Goal: Transaction & Acquisition: Purchase product/service

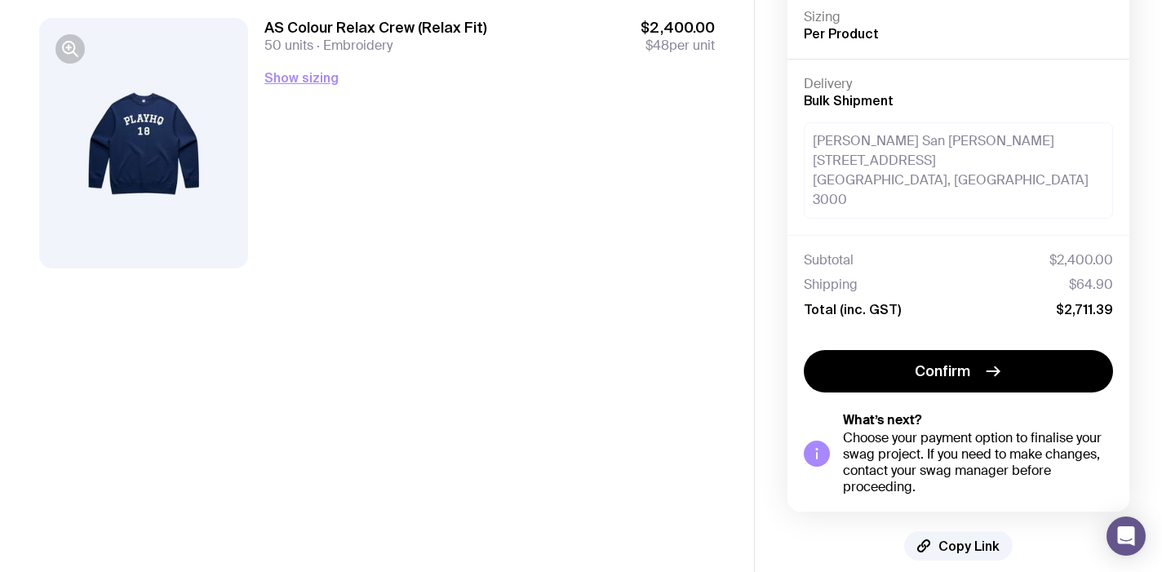
scroll to position [173, 0]
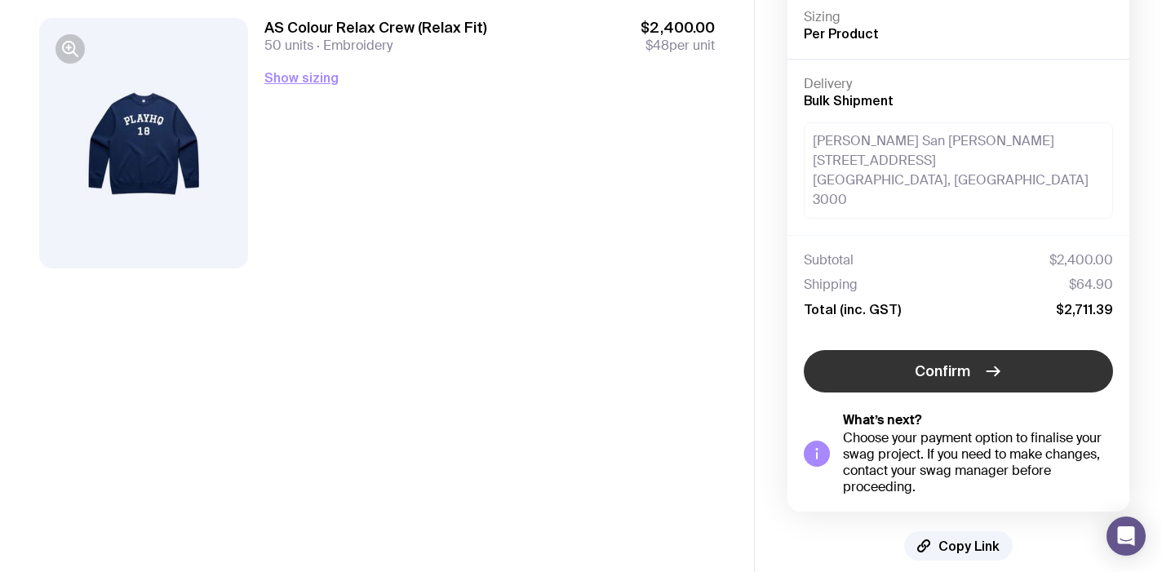
click at [864, 359] on button "Confirm" at bounding box center [958, 371] width 309 height 42
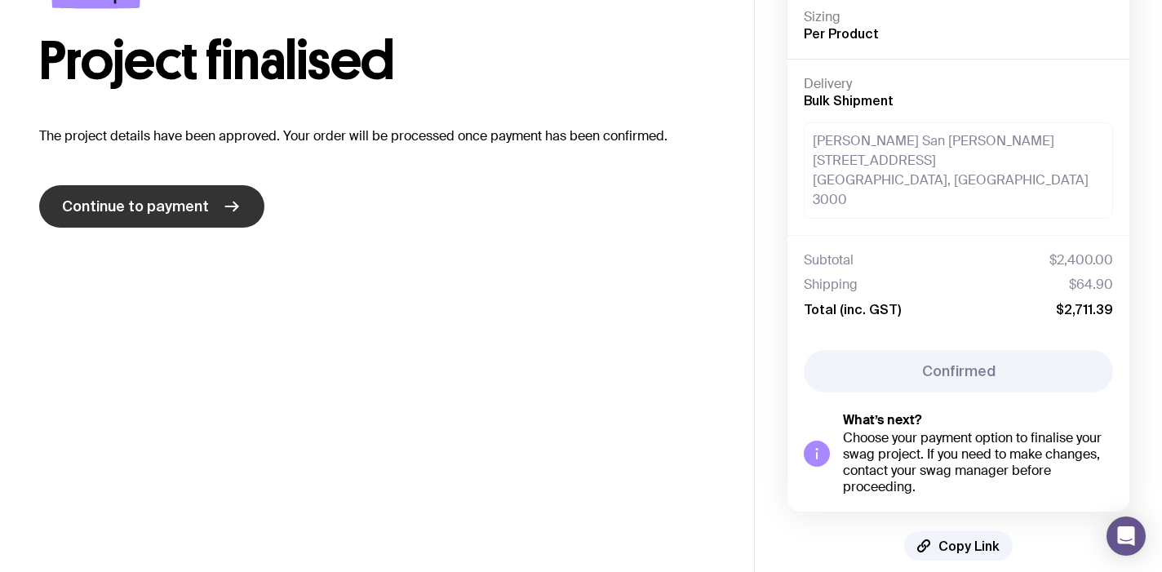
click at [222, 202] on icon at bounding box center [232, 207] width 20 height 20
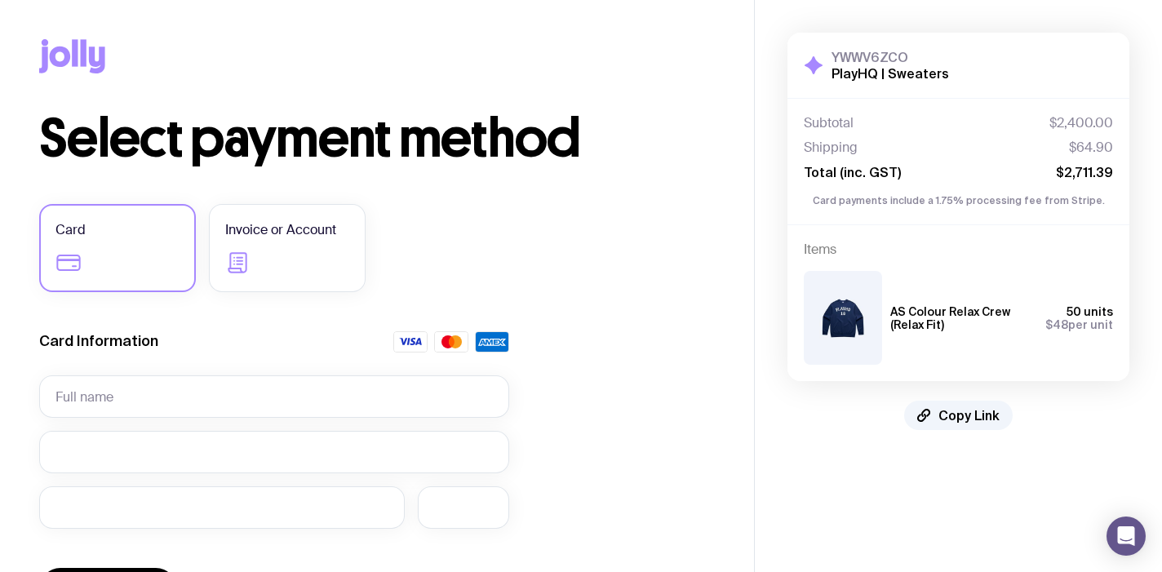
scroll to position [126, 0]
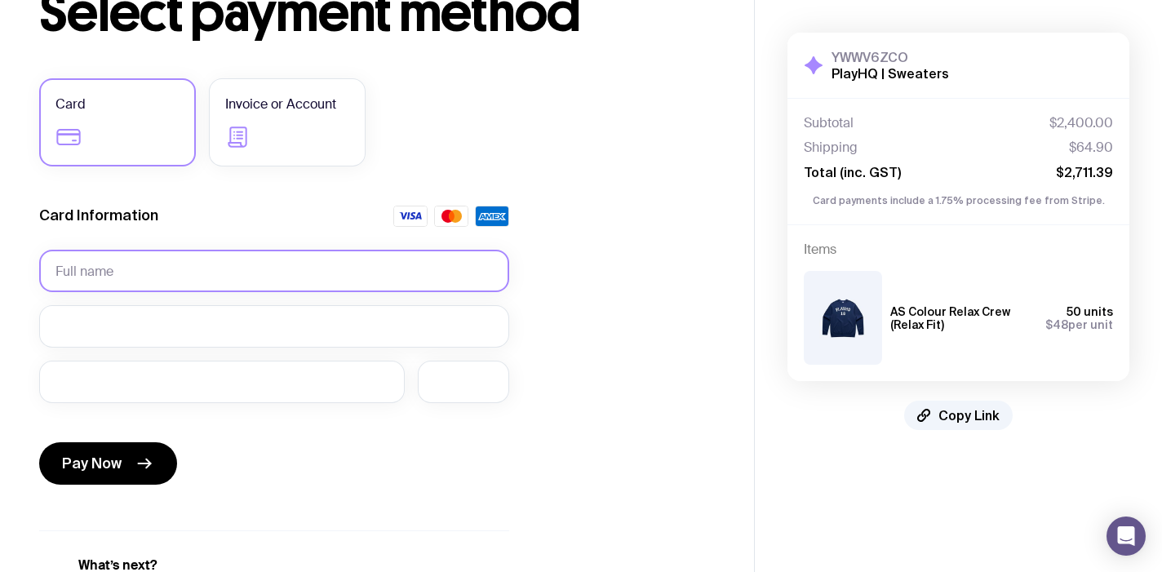
click at [213, 275] on input "text" at bounding box center [274, 271] width 470 height 42
type input "[PERSON_NAME] San [PERSON_NAME]"
drag, startPoint x: 198, startPoint y: 267, endPoint x: -13, endPoint y: 207, distance: 219.6
click at [0, 207] on html "Copy Link Select payment method Card Invoice or Account Card Information [PERSO…" at bounding box center [581, 160] width 1162 height 572
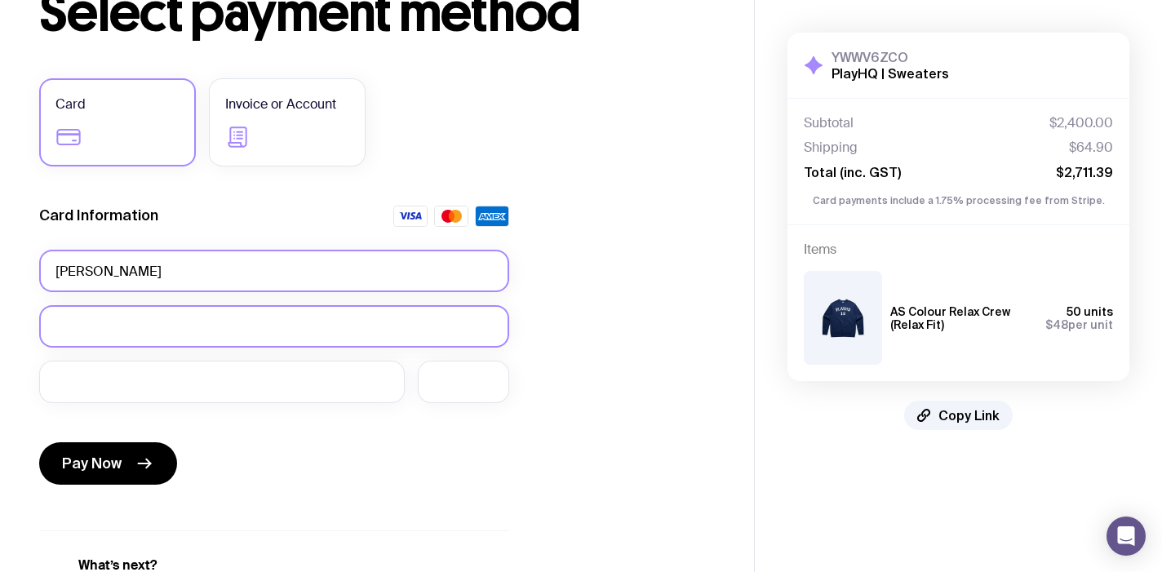
type input "[PERSON_NAME]"
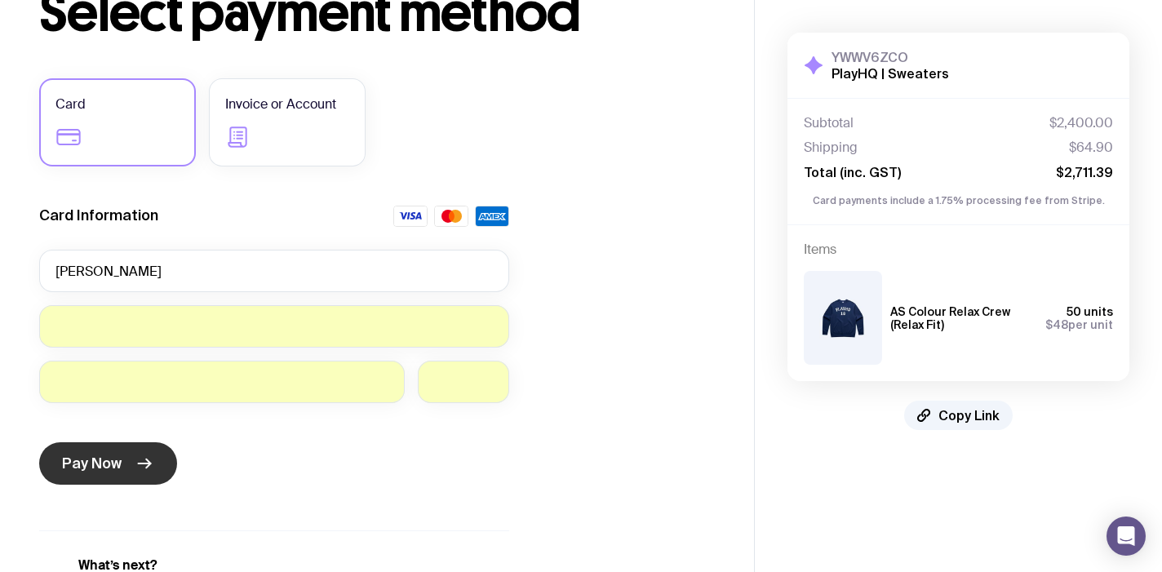
click at [140, 460] on icon "submit" at bounding box center [145, 464] width 20 height 20
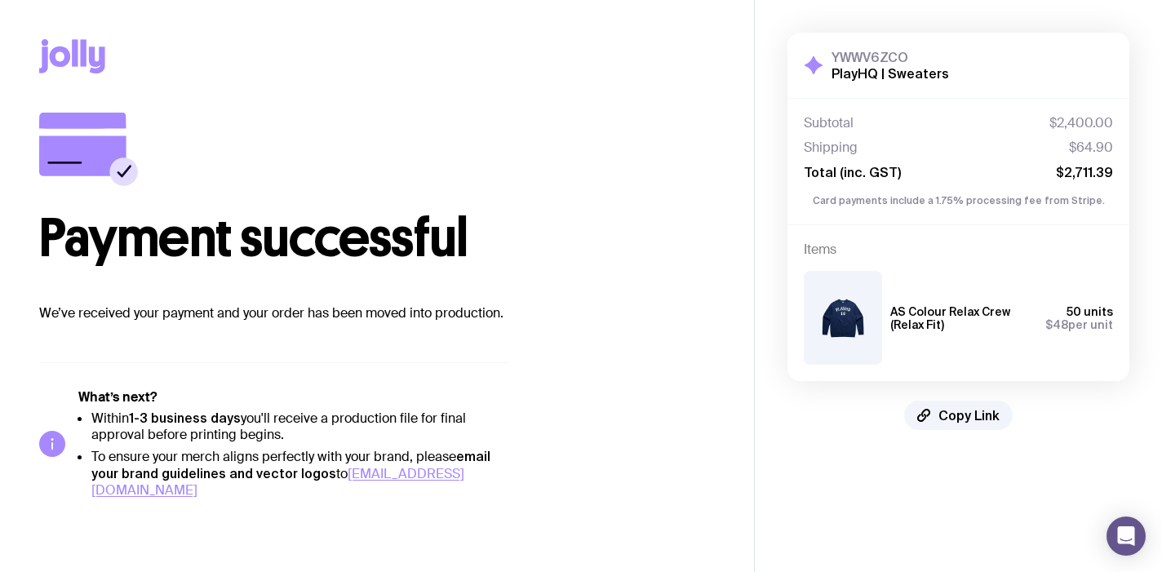
click at [841, 309] on img at bounding box center [843, 318] width 78 height 94
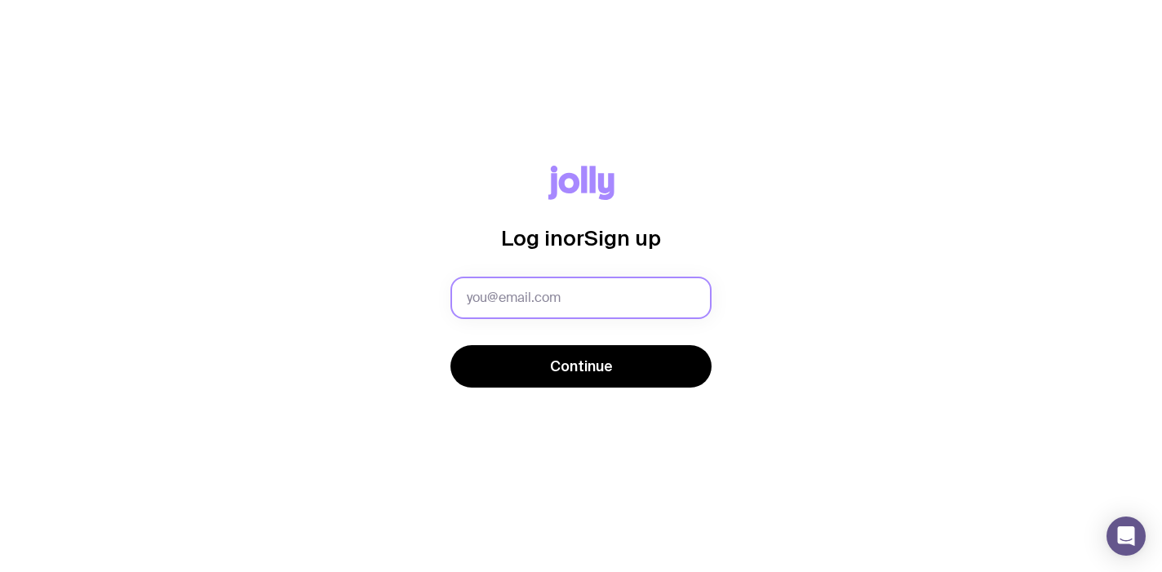
click at [600, 309] on input "text" at bounding box center [581, 298] width 261 height 42
type input "isabella.roque@playhq.com"
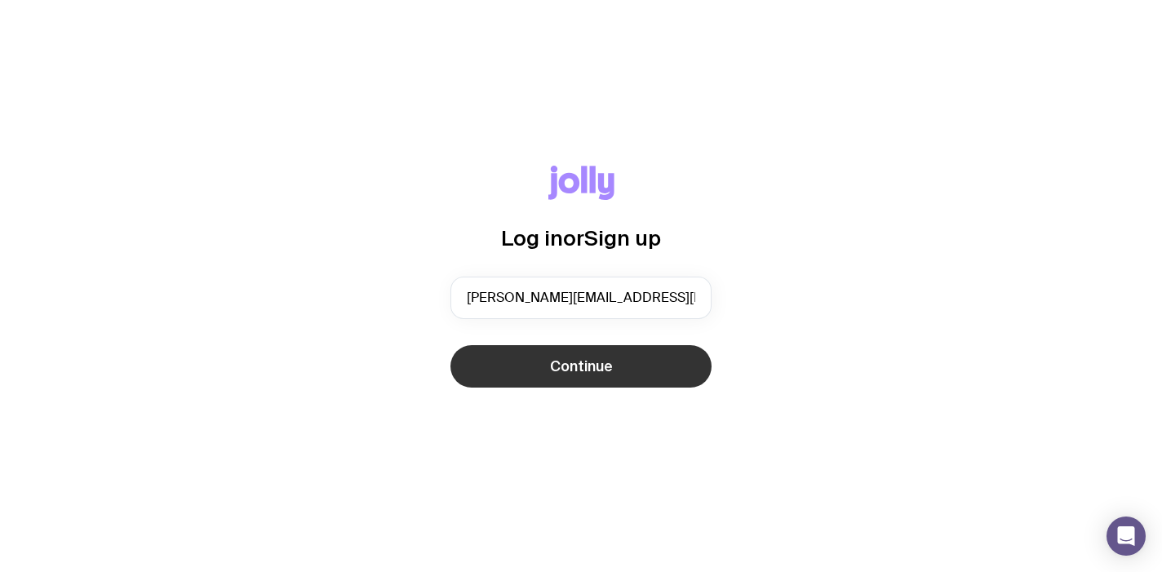
click at [593, 359] on span "Continue" at bounding box center [581, 367] width 63 height 20
